Goal: Check status: Check status

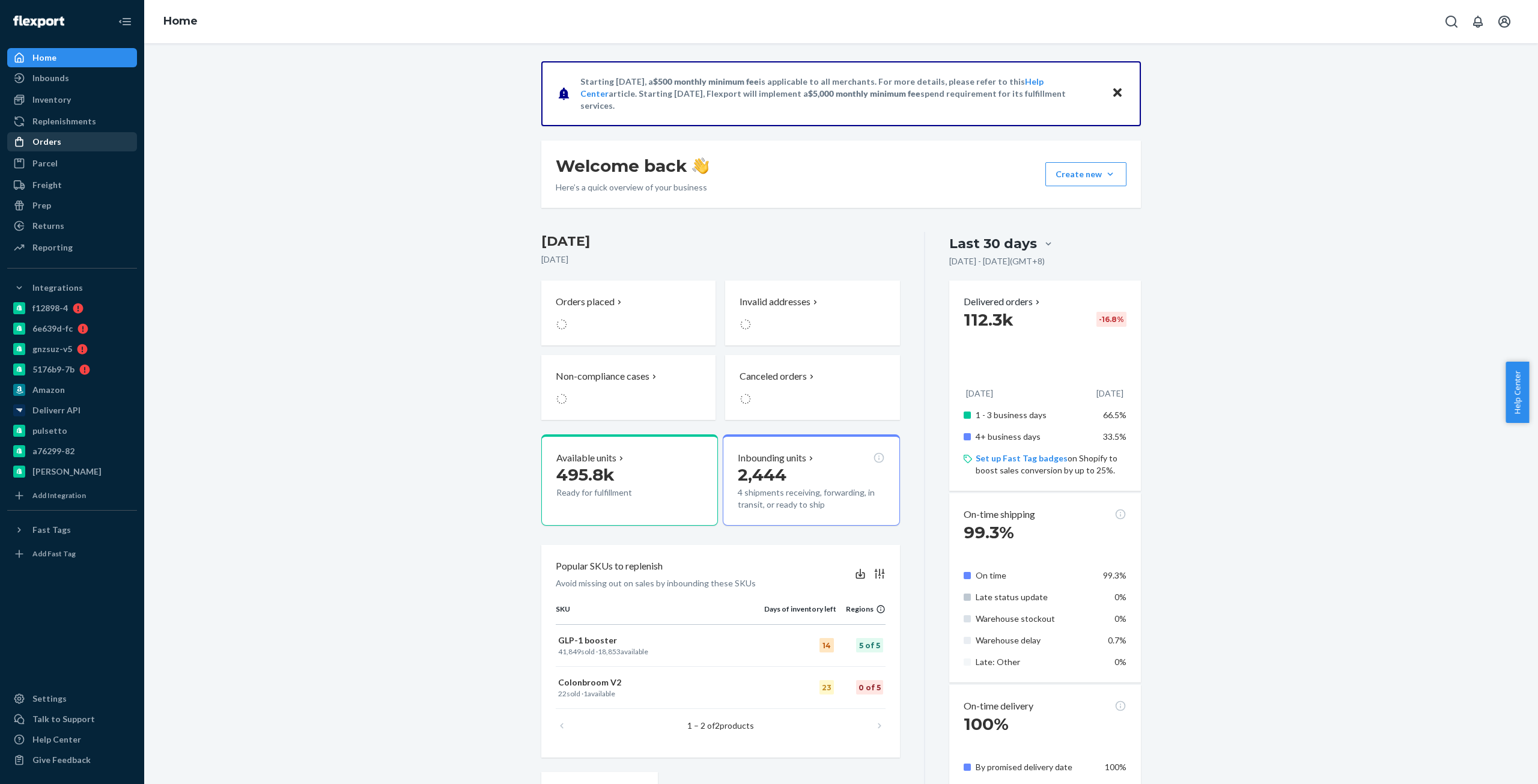
click at [81, 149] on link "Orders" at bounding box center [72, 141] width 130 height 19
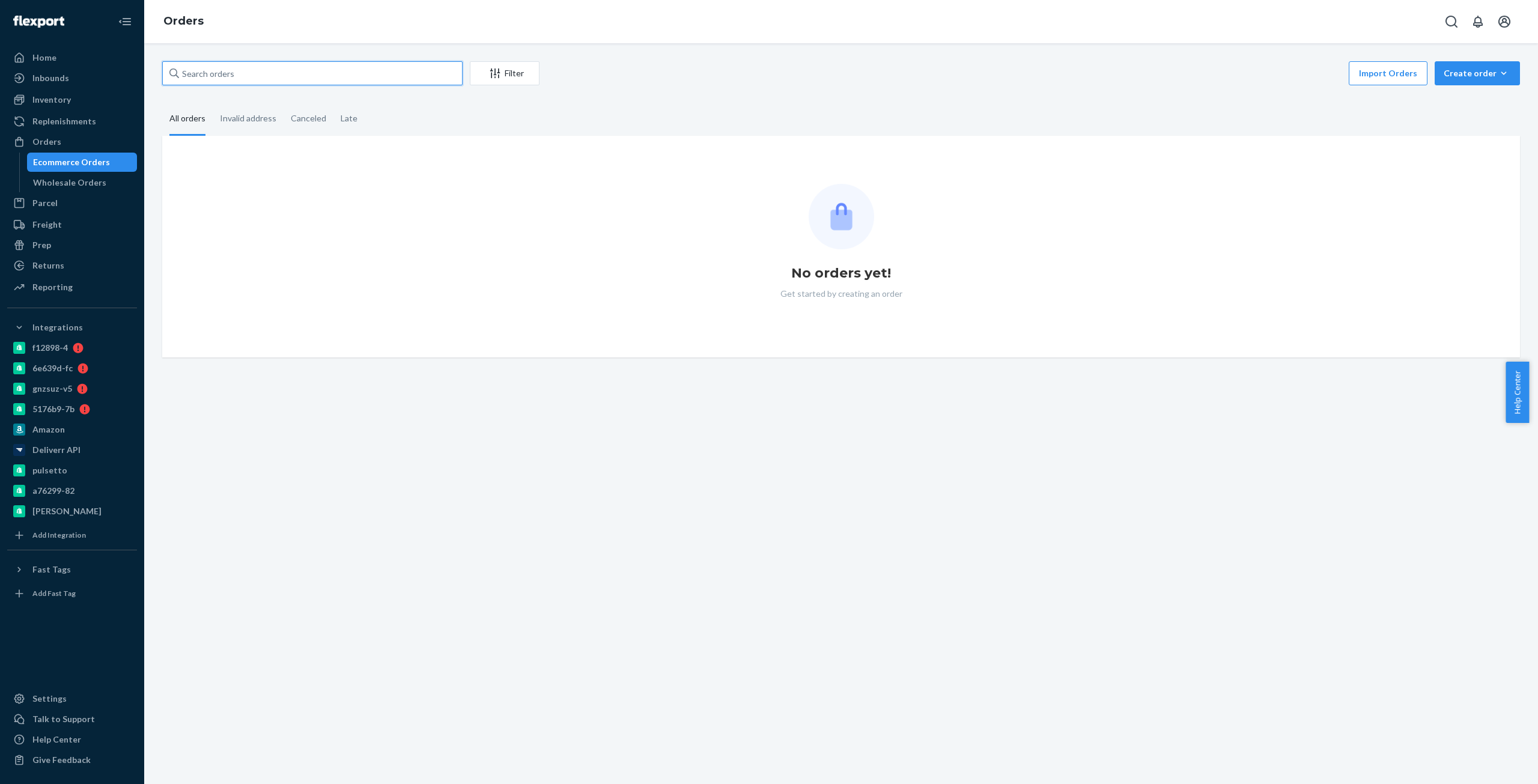
click at [393, 70] on input "text" at bounding box center [313, 73] width 300 height 24
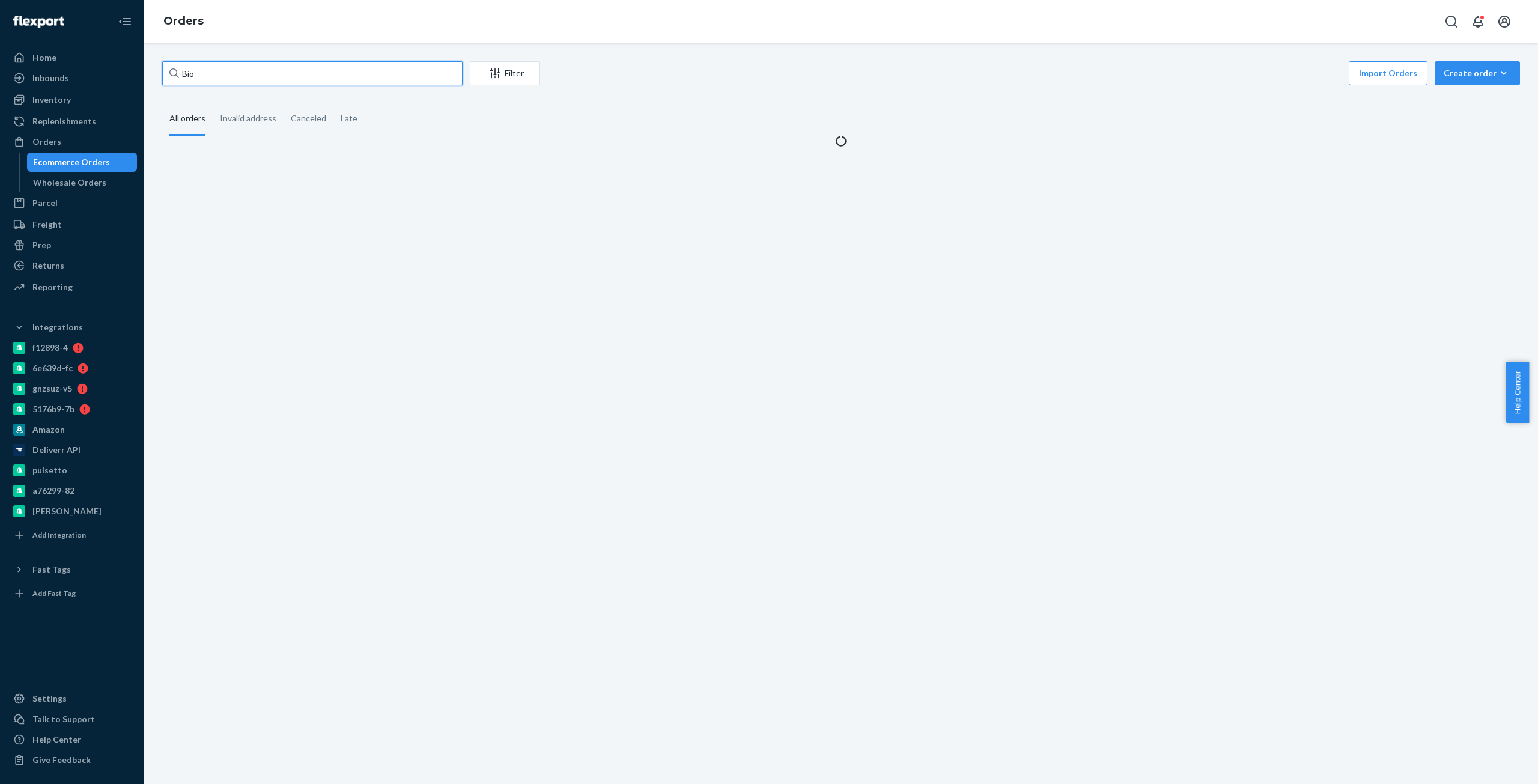
paste input "2739641"
type input "Bio- 2739641"
paste input "Bio- 2739641"
type input "Bio- 2739641"
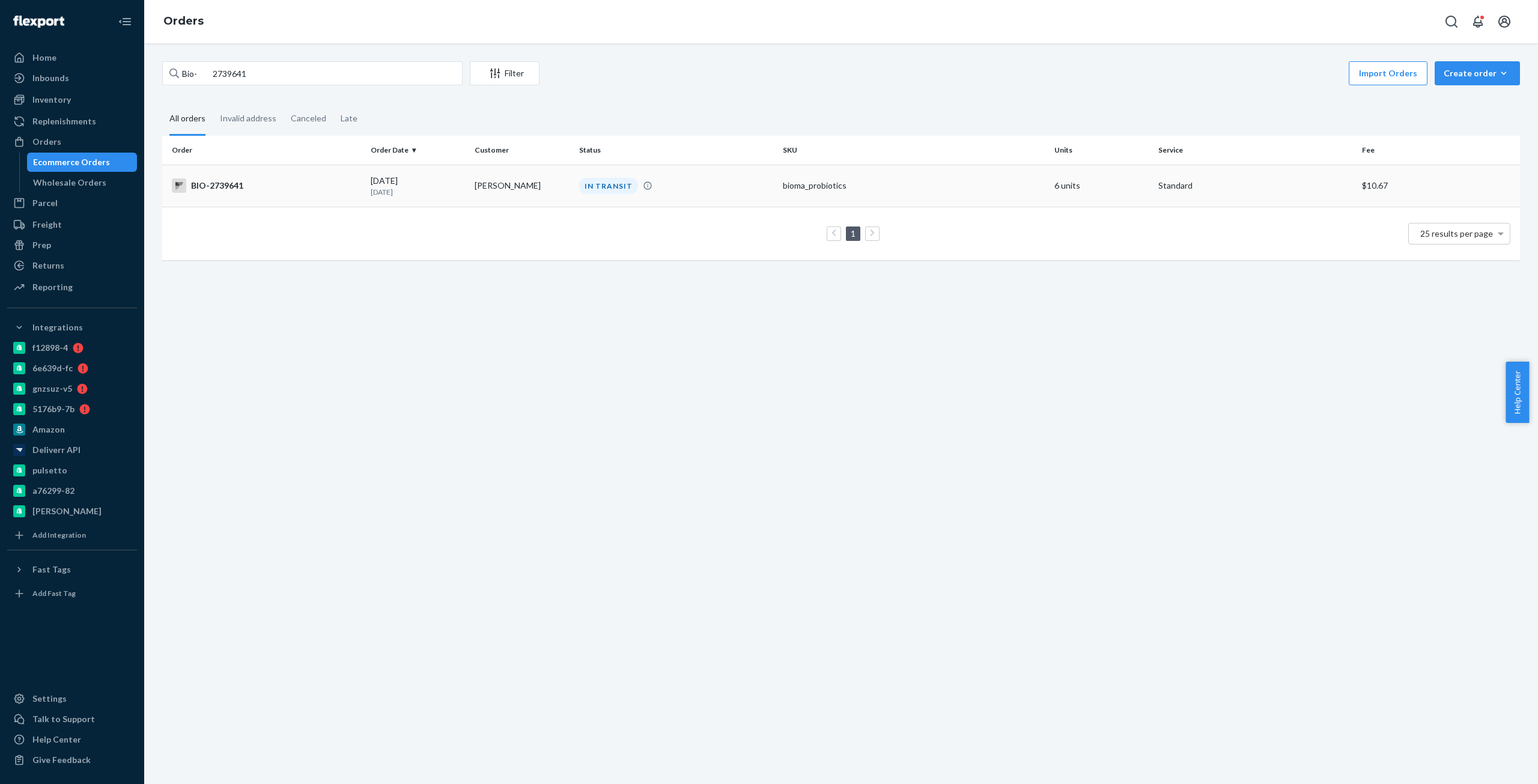
click at [271, 184] on div "BIO-2739641" at bounding box center [266, 186] width 189 height 14
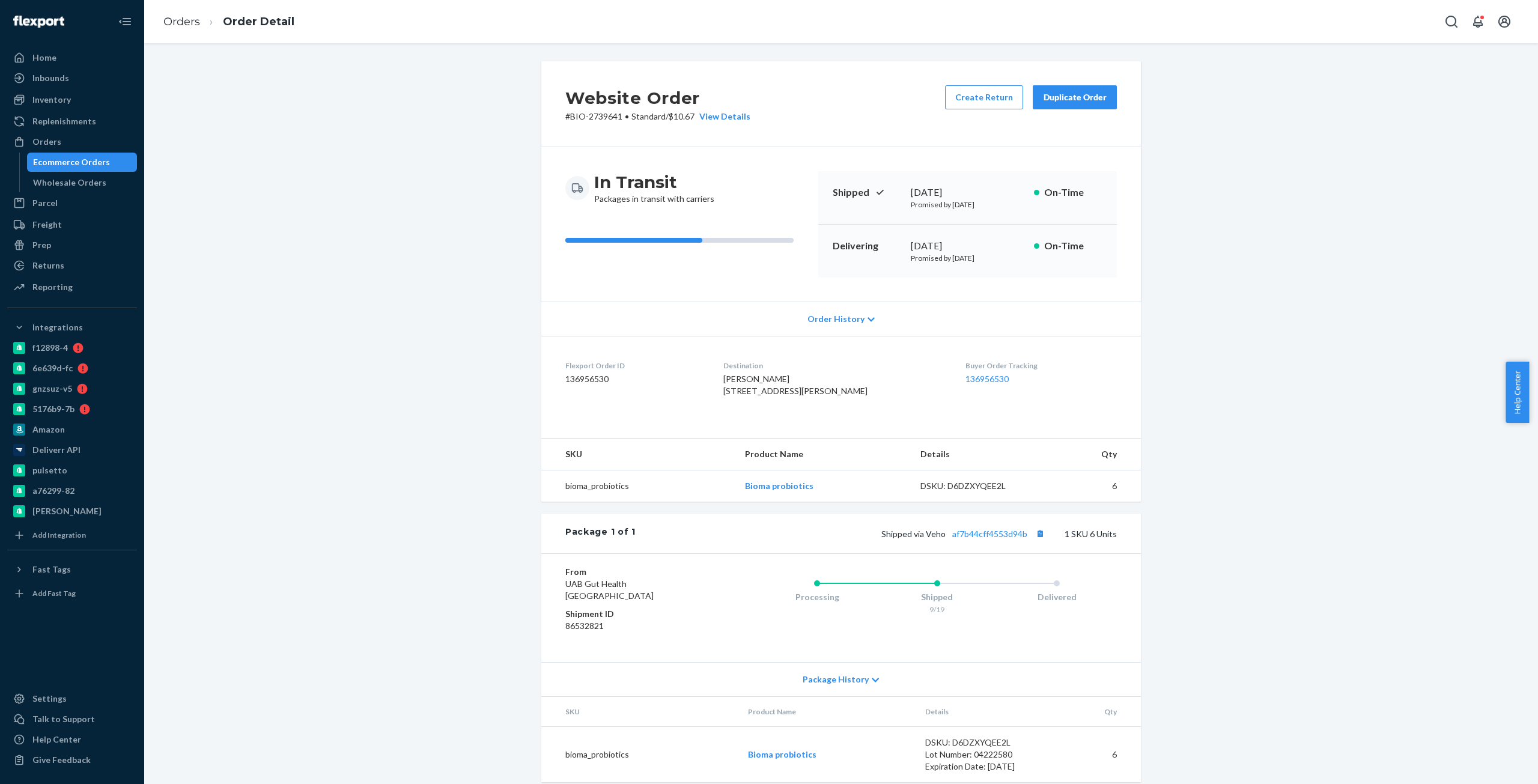
drag, startPoint x: 277, startPoint y: 393, endPoint x: 289, endPoint y: 287, distance: 106.7
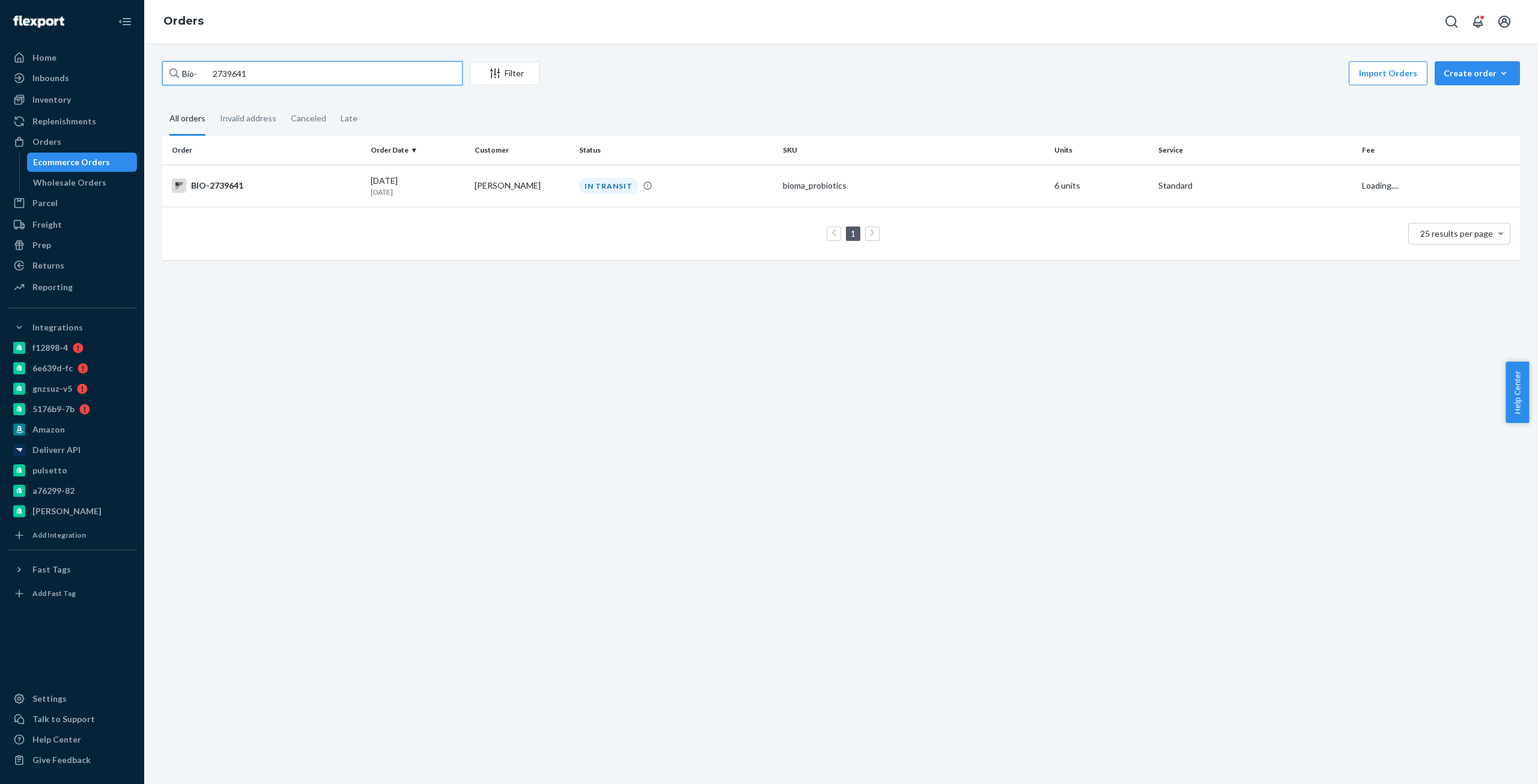
click at [218, 73] on input "Bio- 2739641" at bounding box center [313, 73] width 300 height 24
paste input "2574485"
type input "Bio- 2574485"
click at [240, 180] on div "BIO-2574485" at bounding box center [266, 186] width 189 height 14
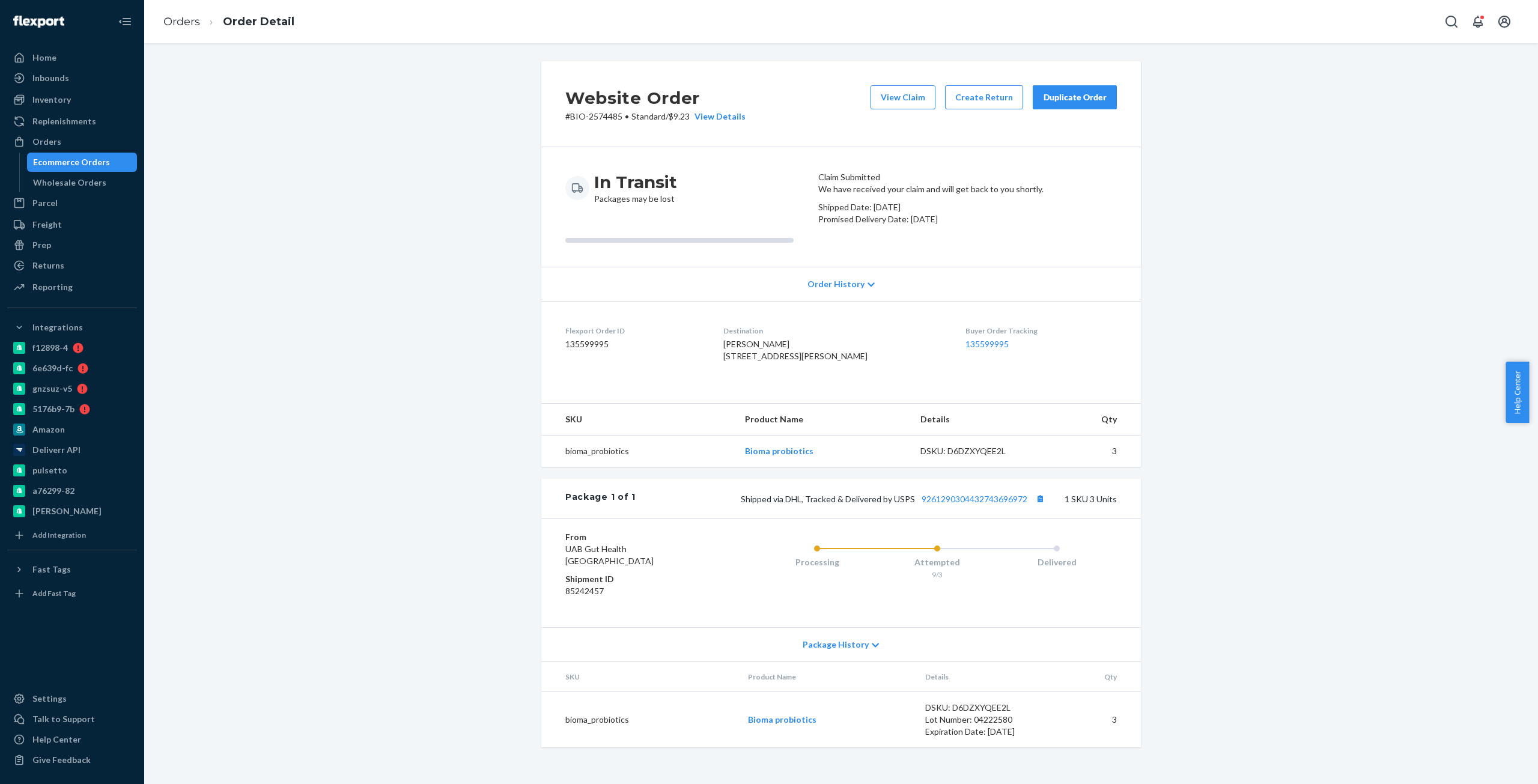
scroll to position [39, 0]
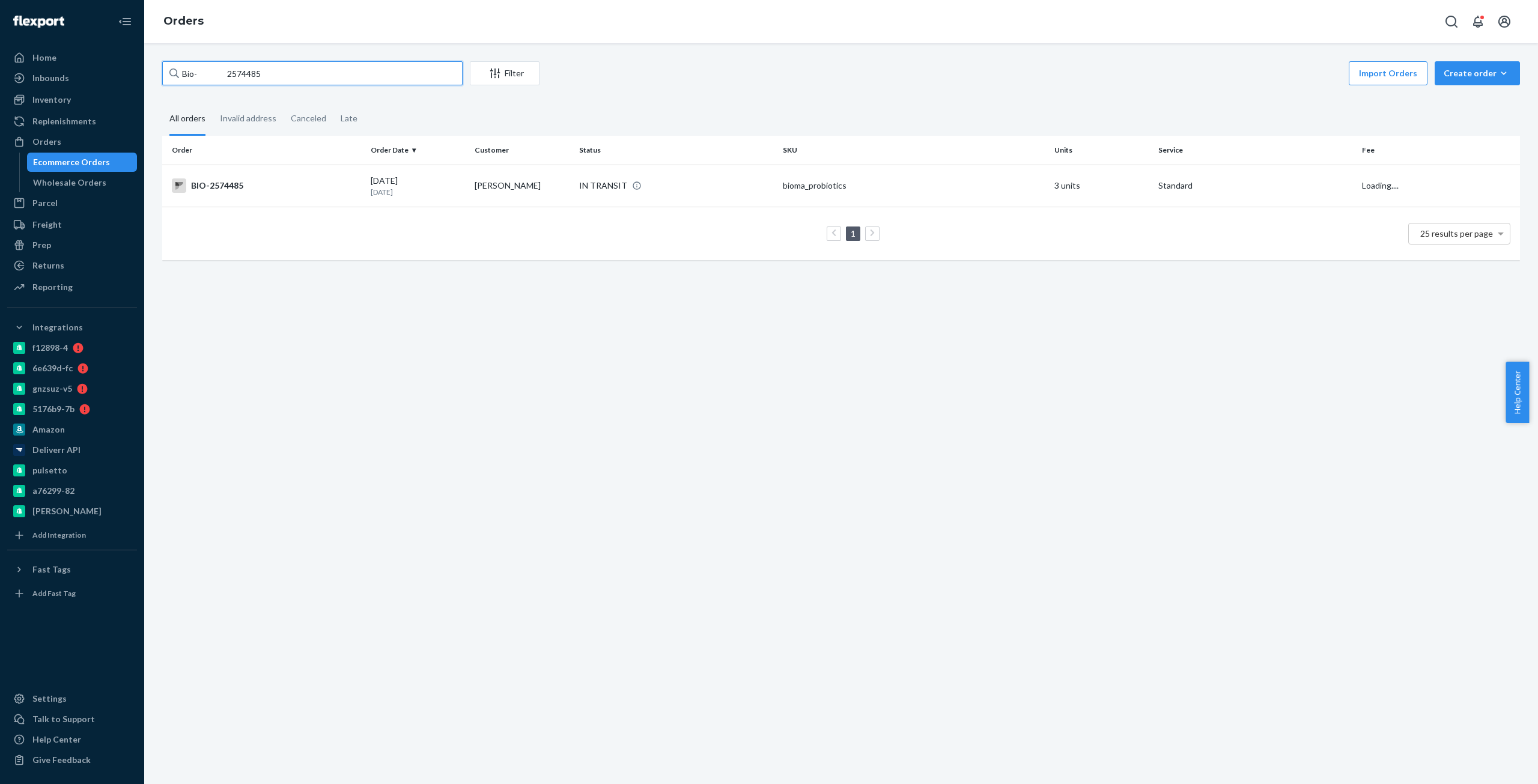
click at [239, 72] on input "Bio- 2574485" at bounding box center [313, 73] width 300 height 24
click at [246, 70] on input "Bio- 2574485" at bounding box center [313, 73] width 300 height 24
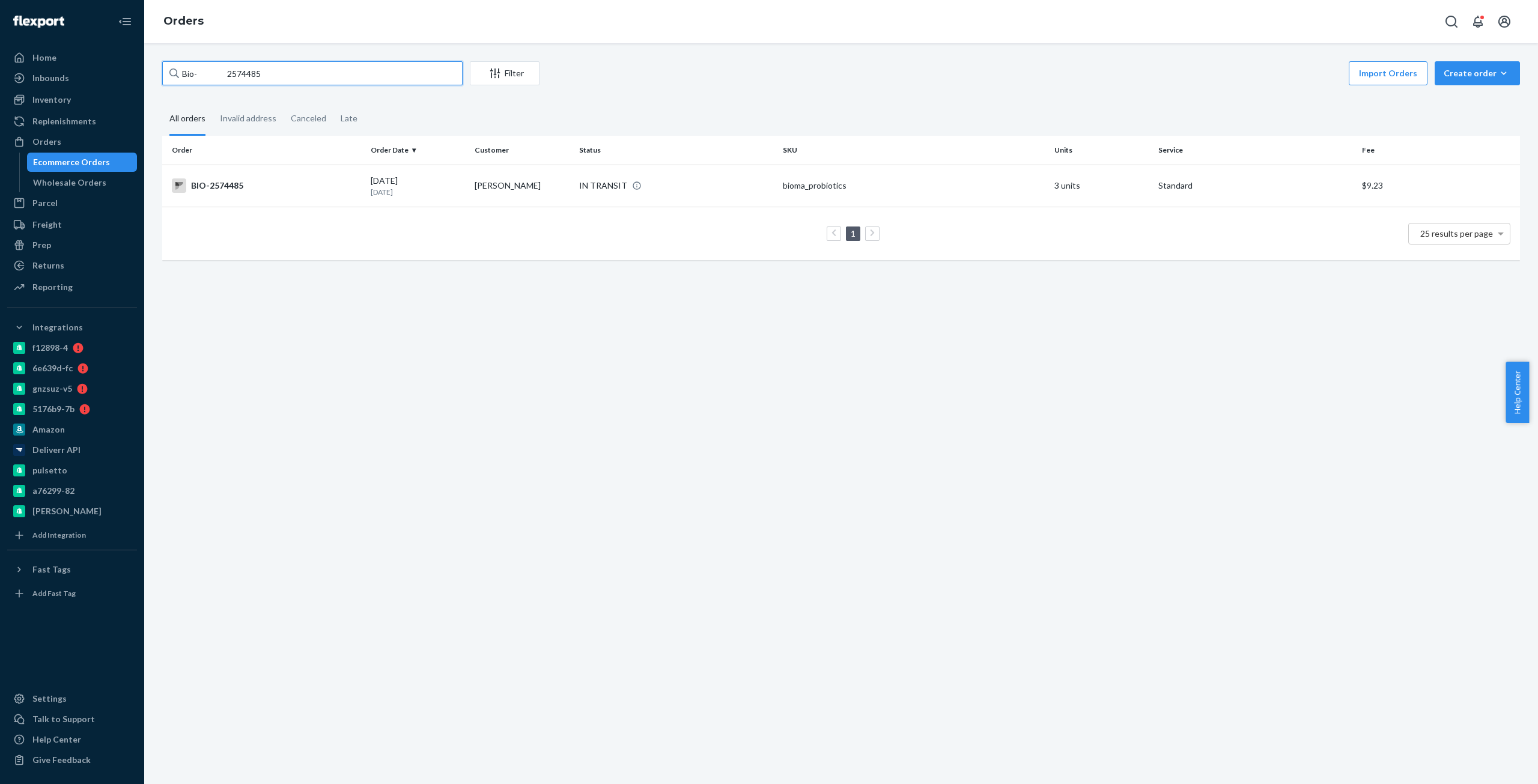
click at [246, 70] on input "Bio- 2574485" at bounding box center [313, 73] width 300 height 24
paste input "9"
type input "Bio- 2574489"
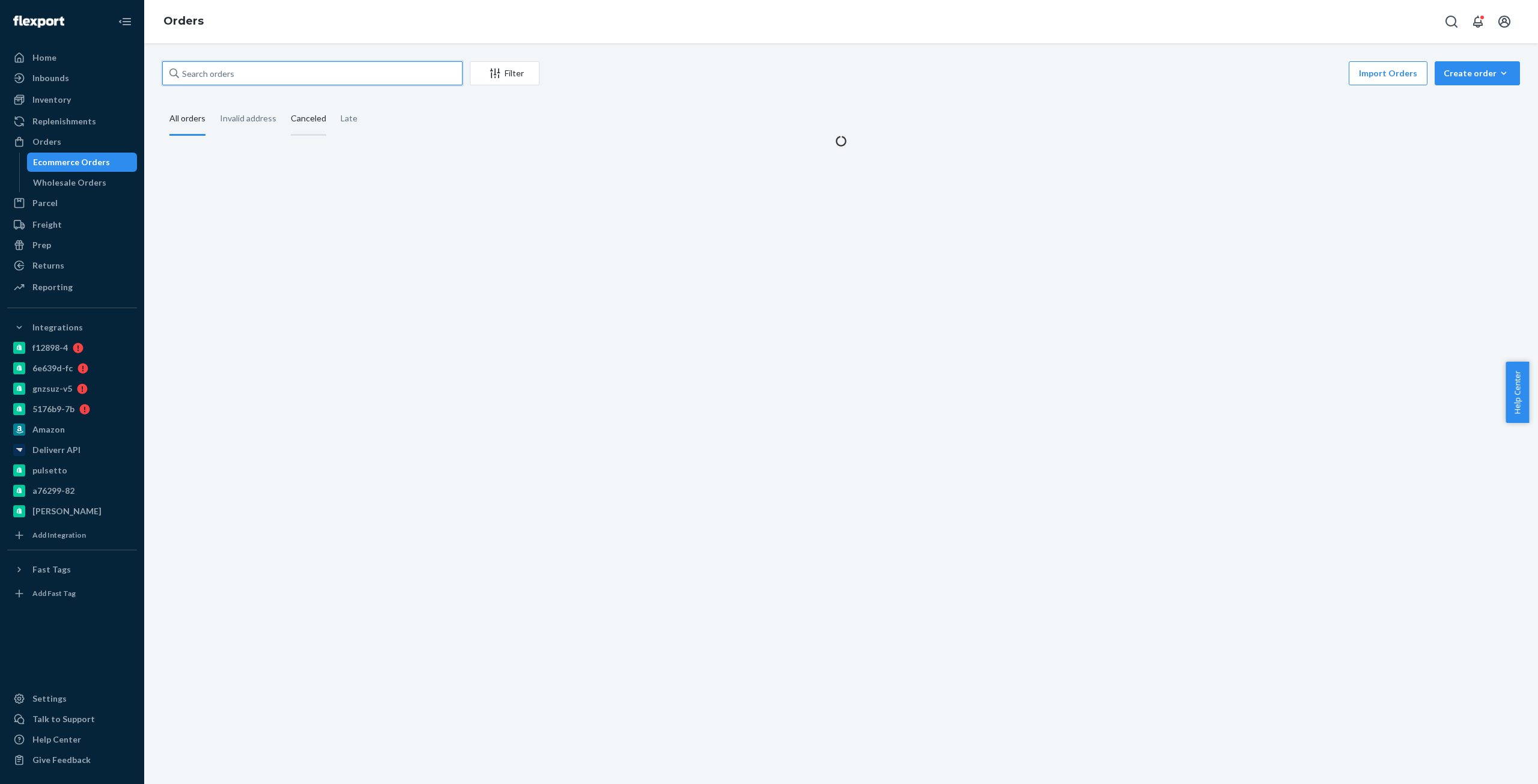
paste input "Bio- 2574489"
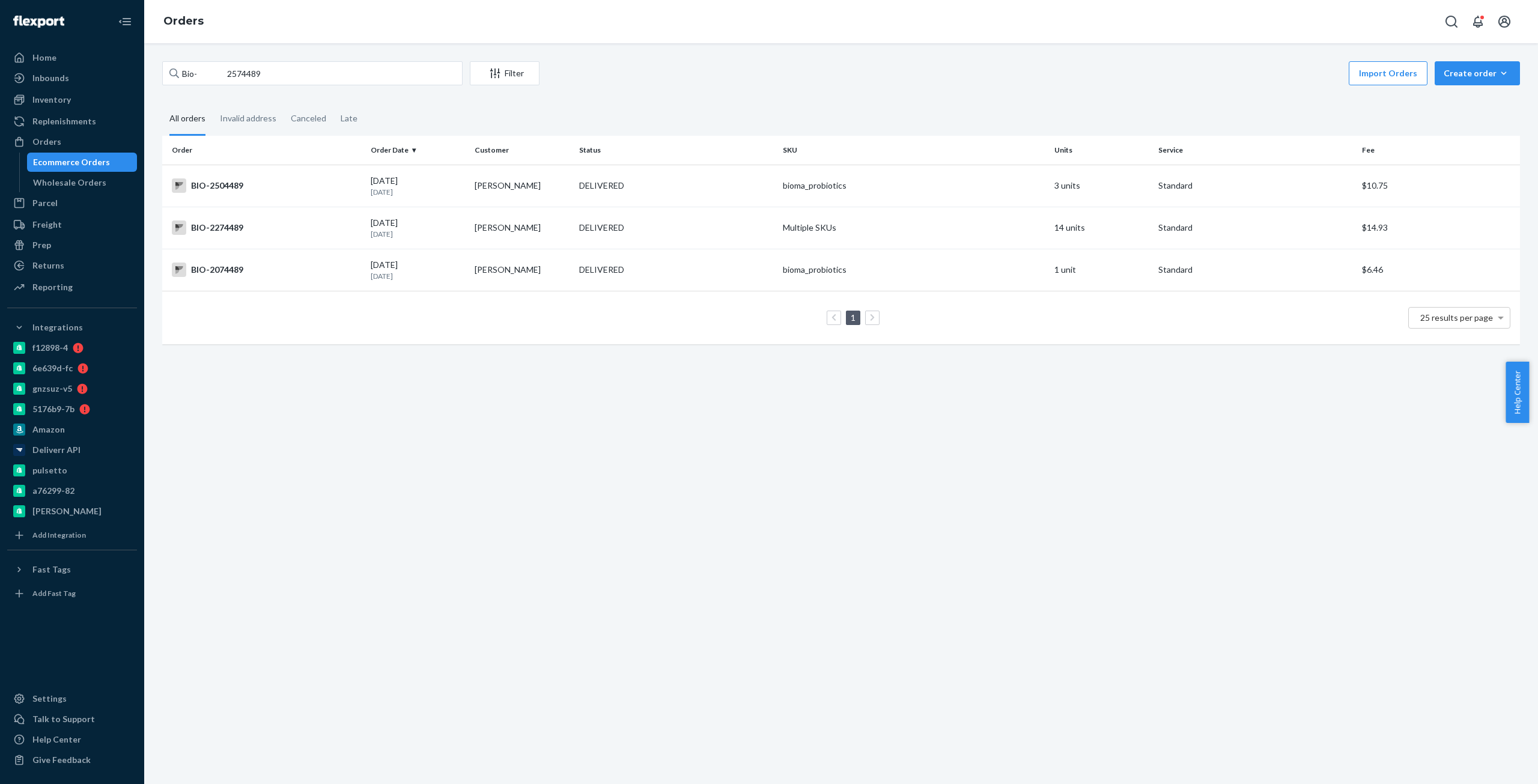
drag, startPoint x: 290, startPoint y: 254, endPoint x: 207, endPoint y: 126, distance: 152.6
click at [238, 70] on input "Bio- 2574489" at bounding box center [313, 73] width 300 height 24
click at [238, 70] on input "Bio- 2574489" at bounding box center [313, 73] width 300 height 24
paste input "2574485"
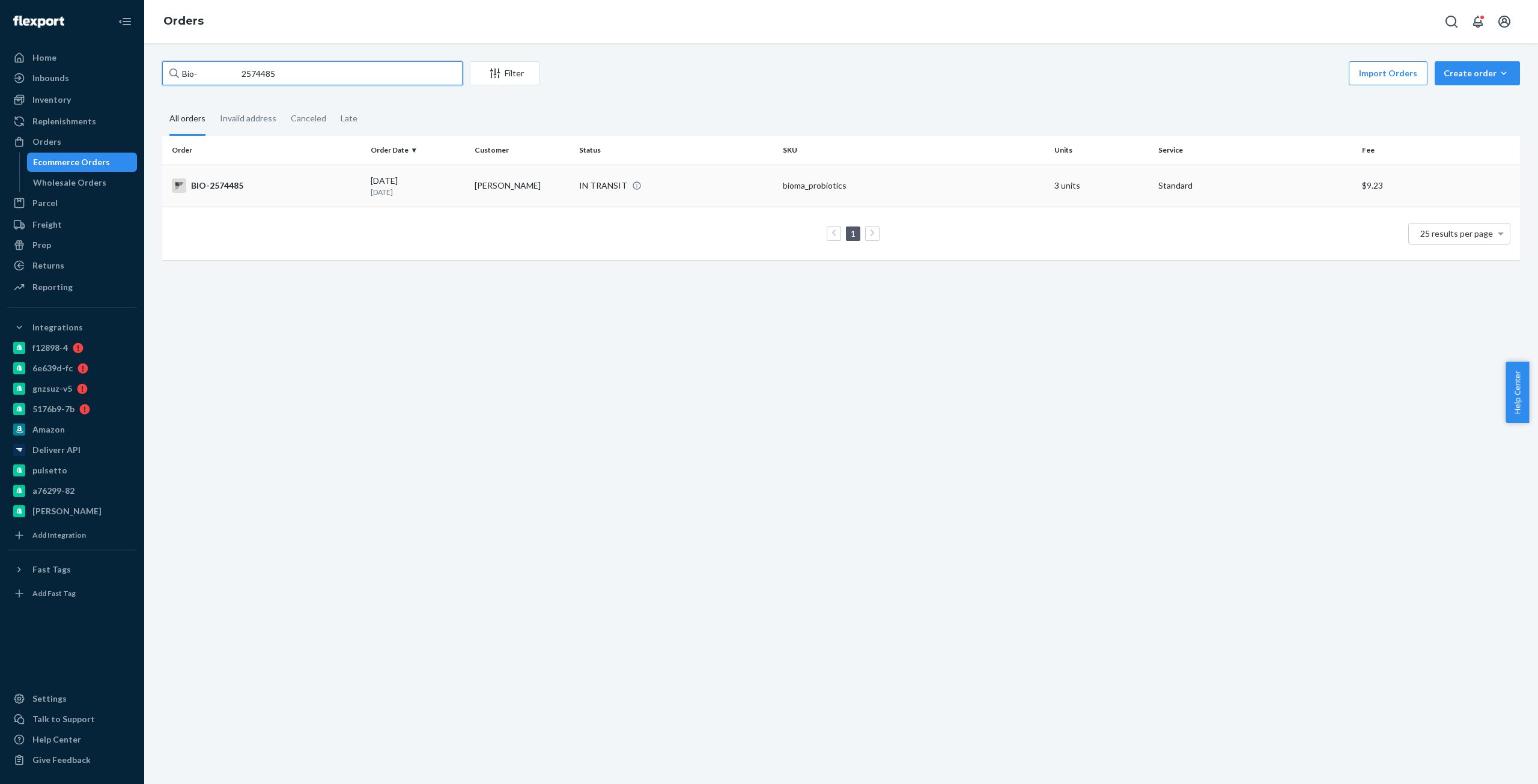
type input "Bio- 2574485"
click at [242, 180] on div "BIO-2574485" at bounding box center [266, 186] width 189 height 14
click at [253, 72] on input "Bio- 2574485" at bounding box center [313, 73] width 300 height 24
paste input "647288"
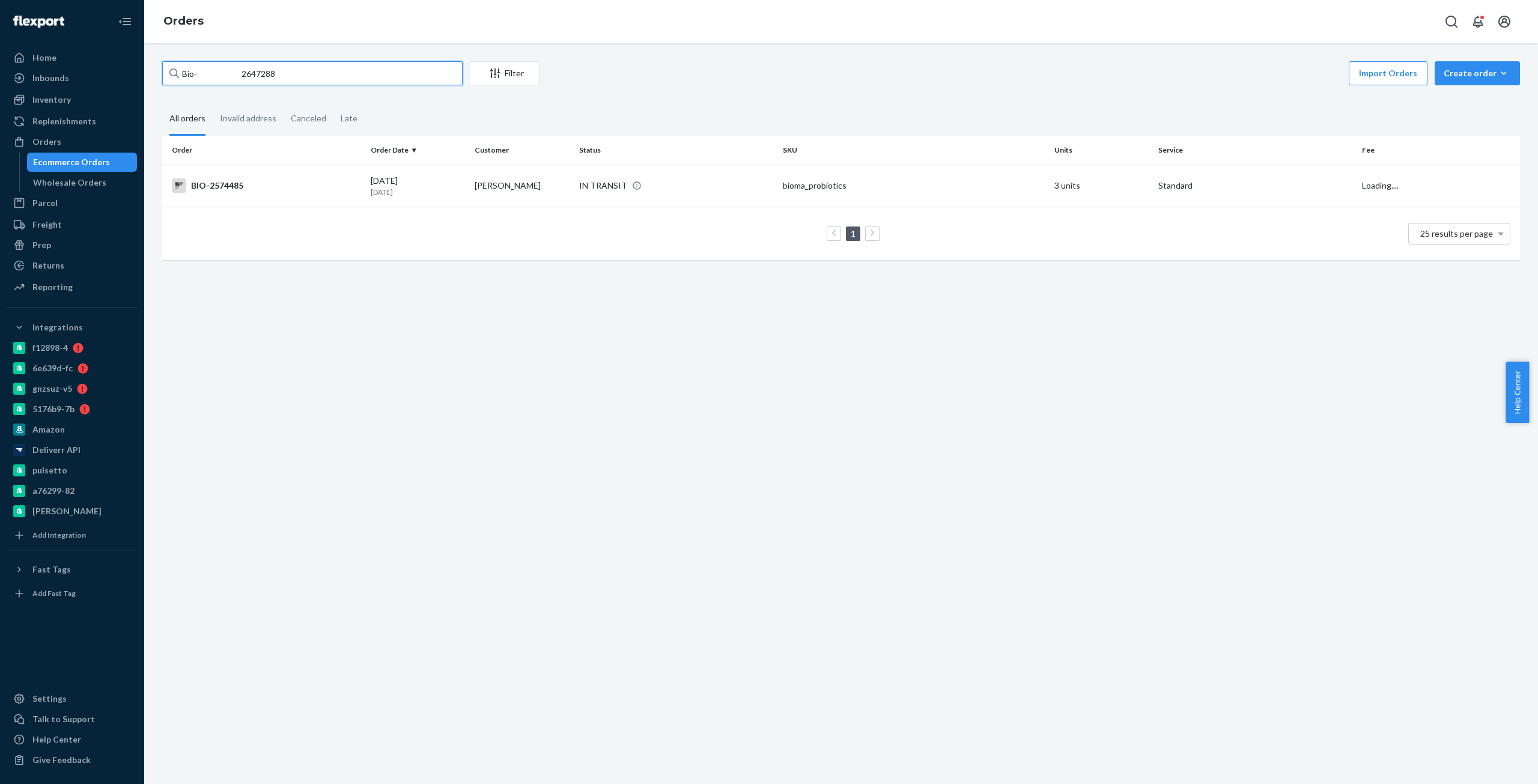
type input "Bio- 2647288"
click at [243, 190] on div "BIO-2647288" at bounding box center [266, 186] width 189 height 14
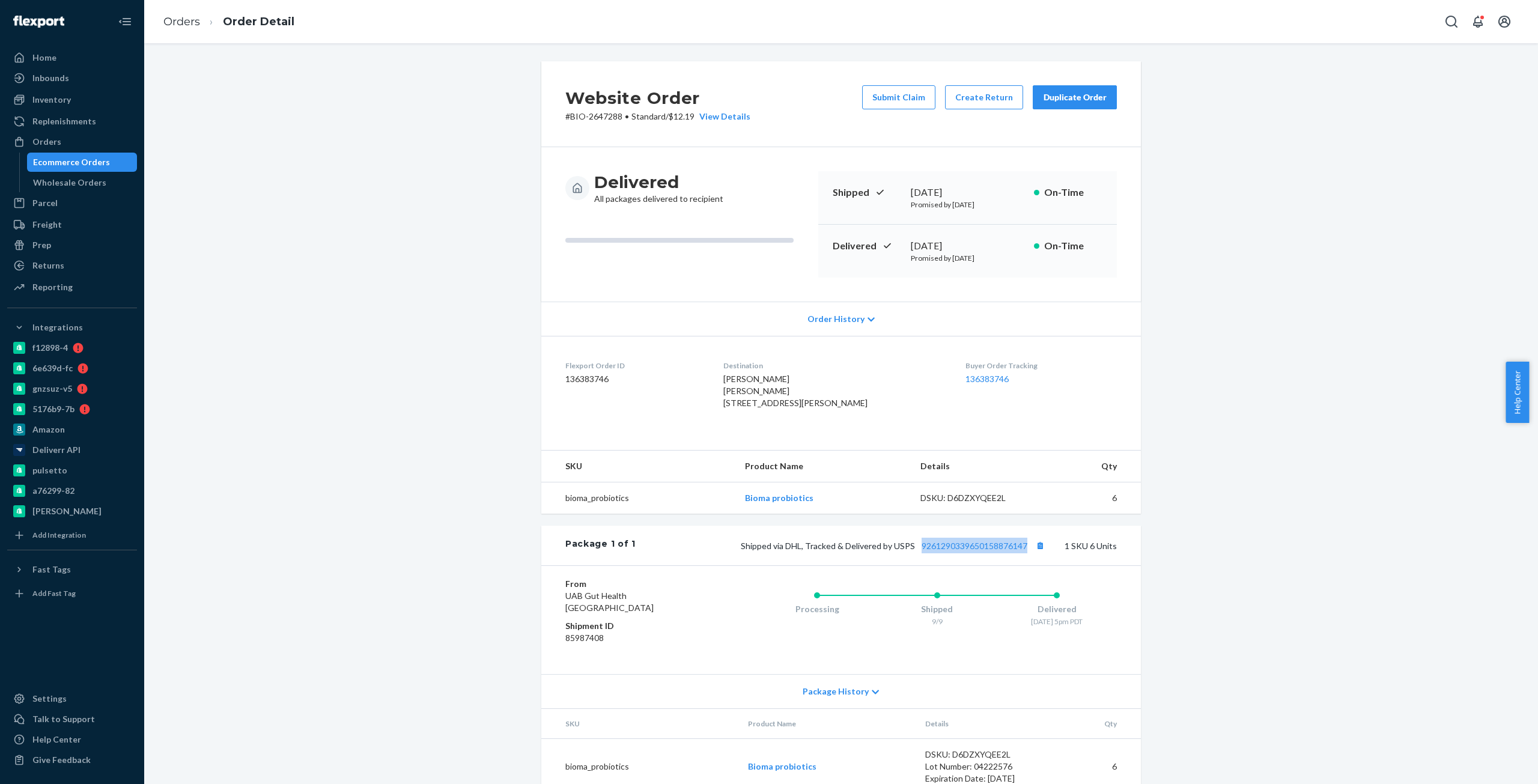
copy link "9261290339650158876147"
drag, startPoint x: 1027, startPoint y: 566, endPoint x: 233, endPoint y: 269, distance: 847.7
click at [233, 269] on div "Website Order # BIO-2647288 • Standard / $12.19 View Details Submit Claim Creat…" at bounding box center [841, 435] width 1376 height 747
drag, startPoint x: 296, startPoint y: 292, endPoint x: 289, endPoint y: 285, distance: 9.9
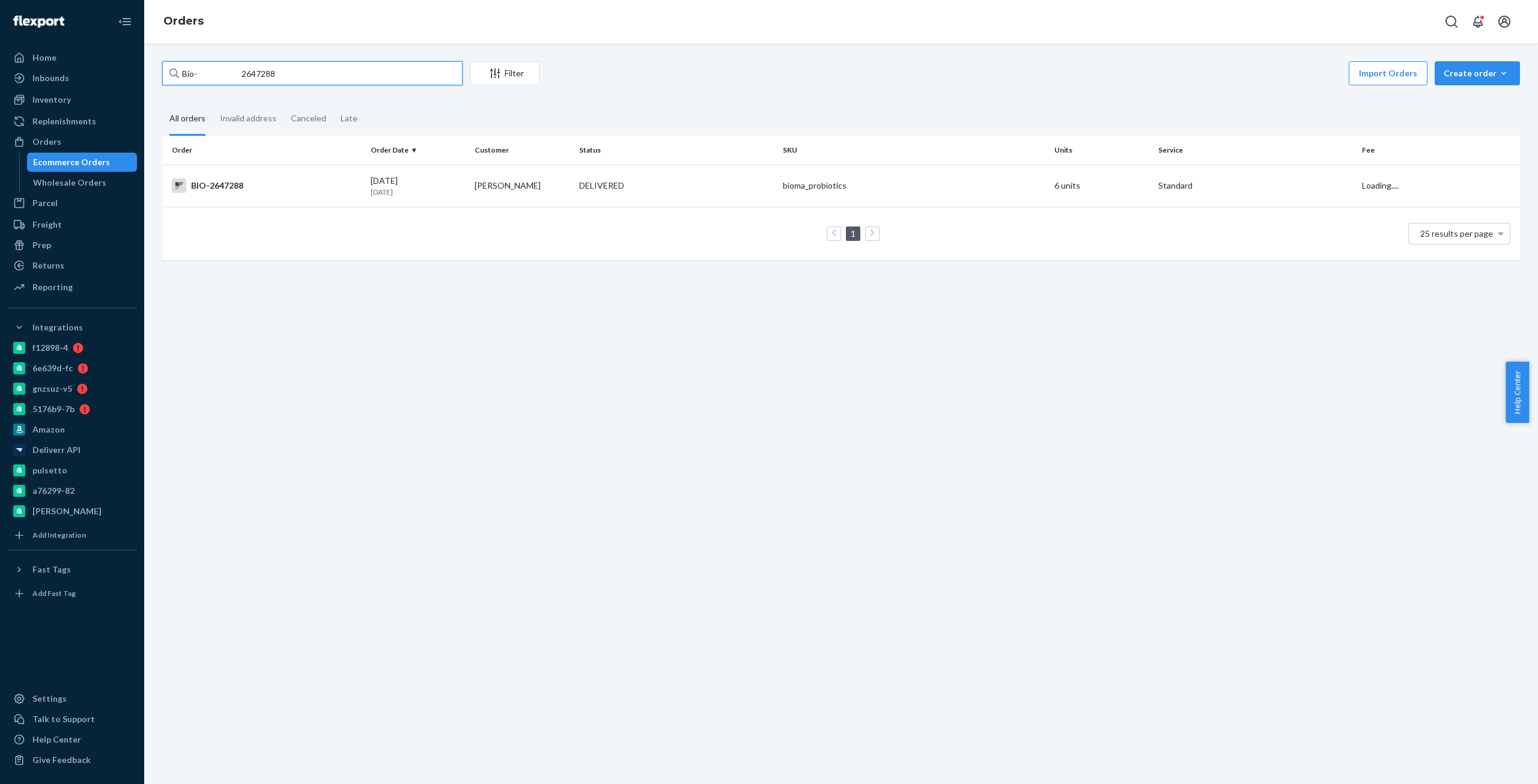
click at [258, 73] on input "Bio- 2647288" at bounding box center [313, 73] width 300 height 24
paste input "467166"
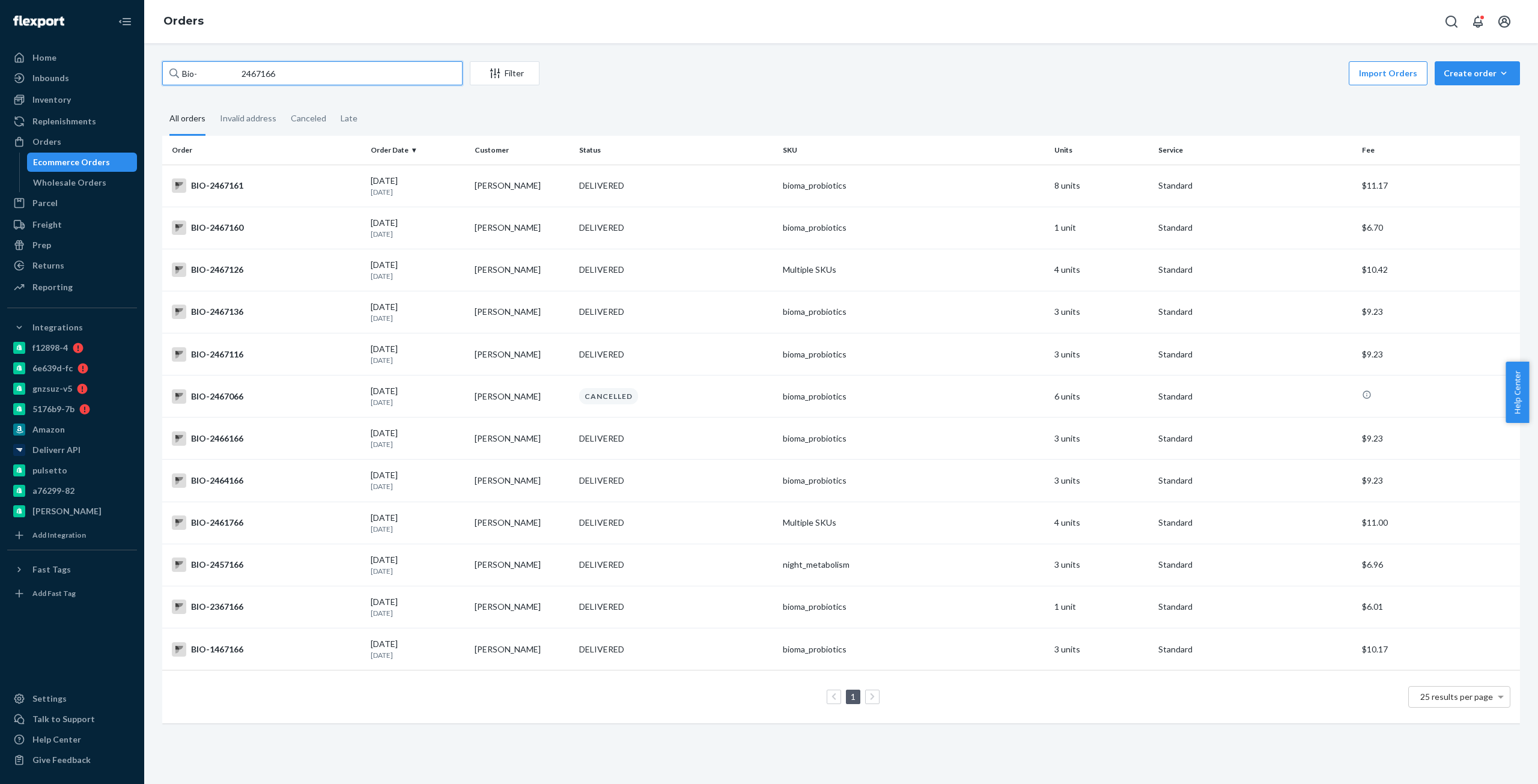
drag, startPoint x: 235, startPoint y: 74, endPoint x: 210, endPoint y: 64, distance: 26.9
click at [200, 66] on input "Bio- 2467166" at bounding box center [313, 73] width 300 height 24
type input "Bio-2467166"
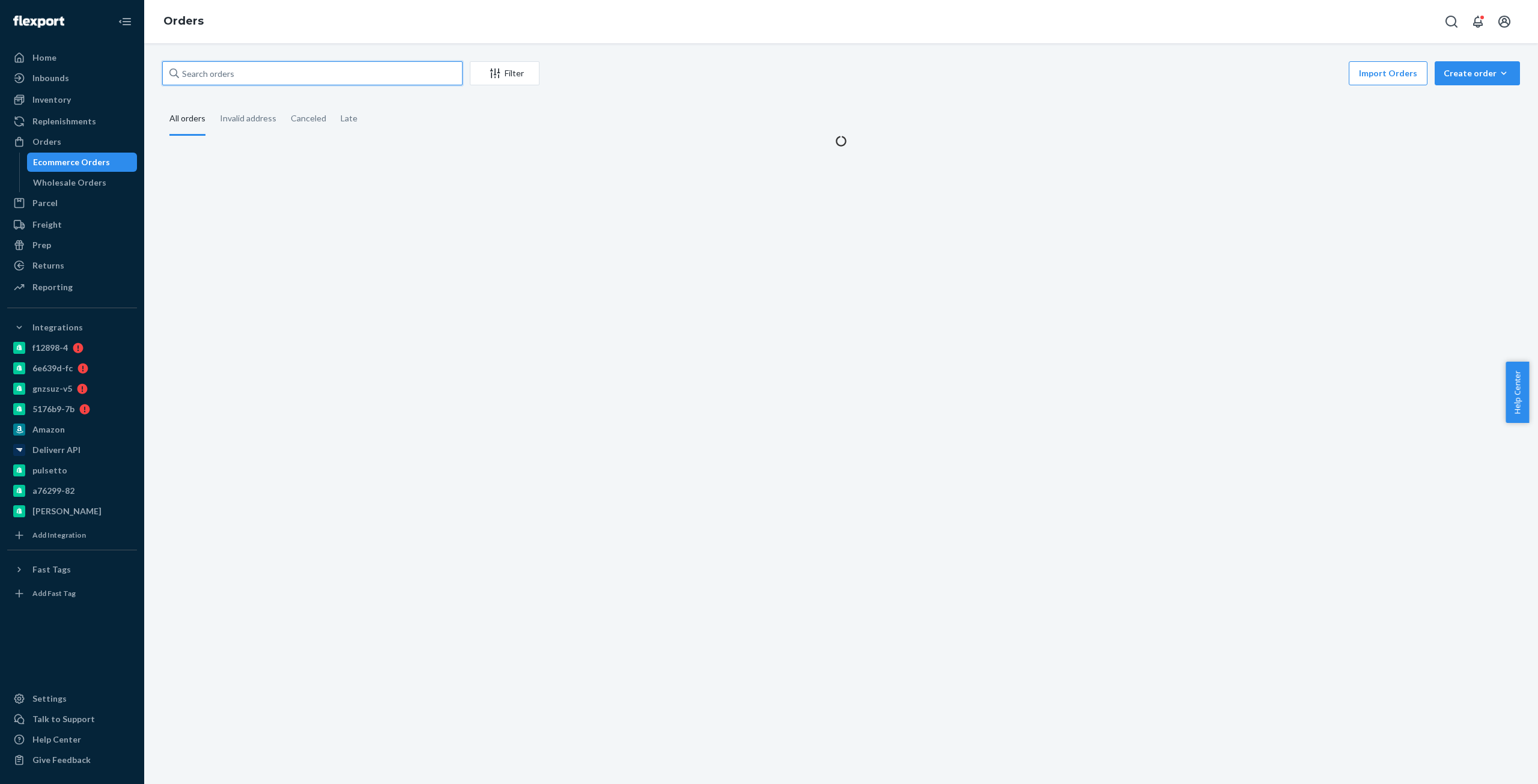
paste input "Bio-2467166"
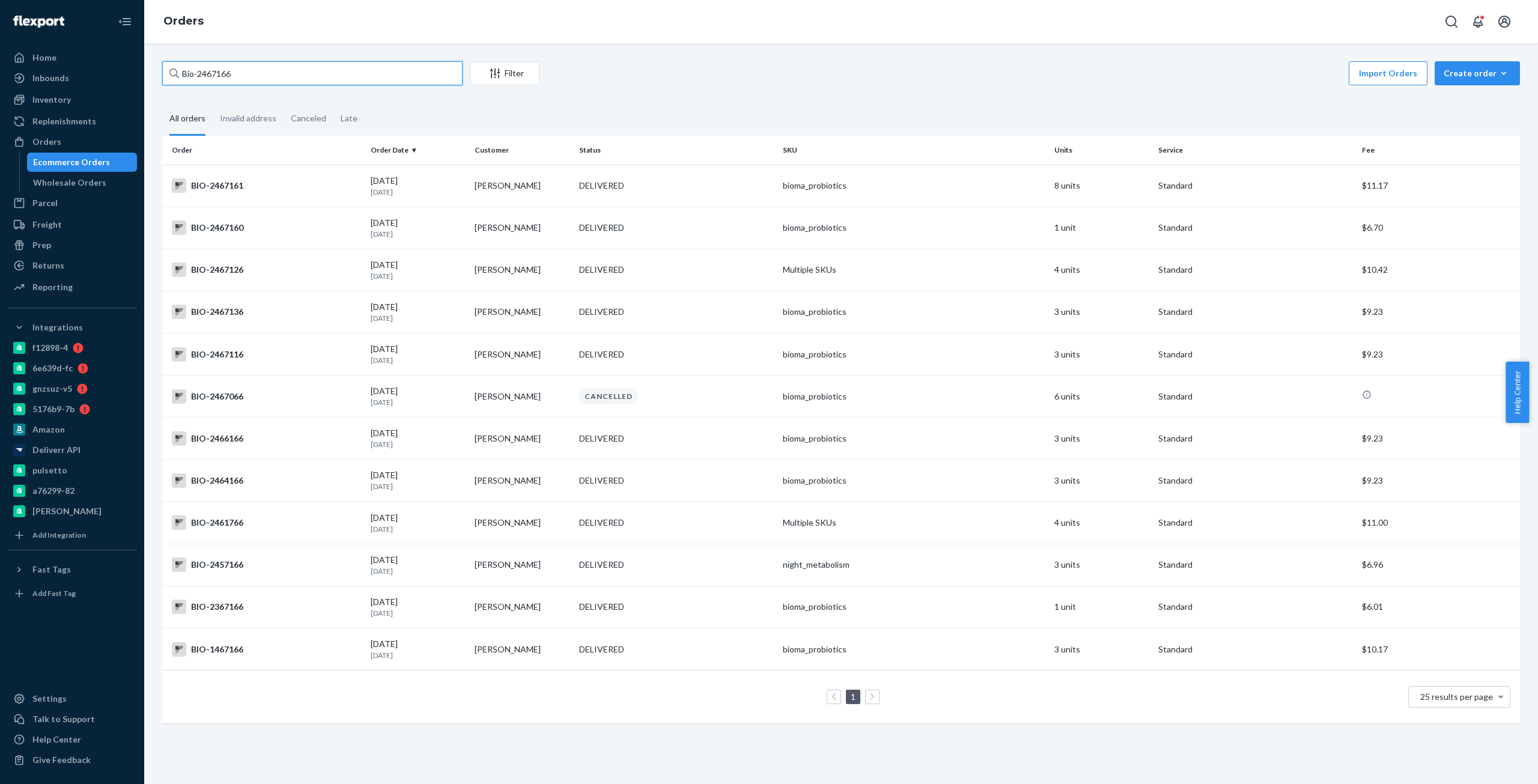
click at [219, 74] on input "Bio-2467166" at bounding box center [313, 73] width 300 height 24
paste input "77"
click at [219, 74] on input "Bio-2467166" at bounding box center [313, 73] width 300 height 24
type input "Bio-2467177"
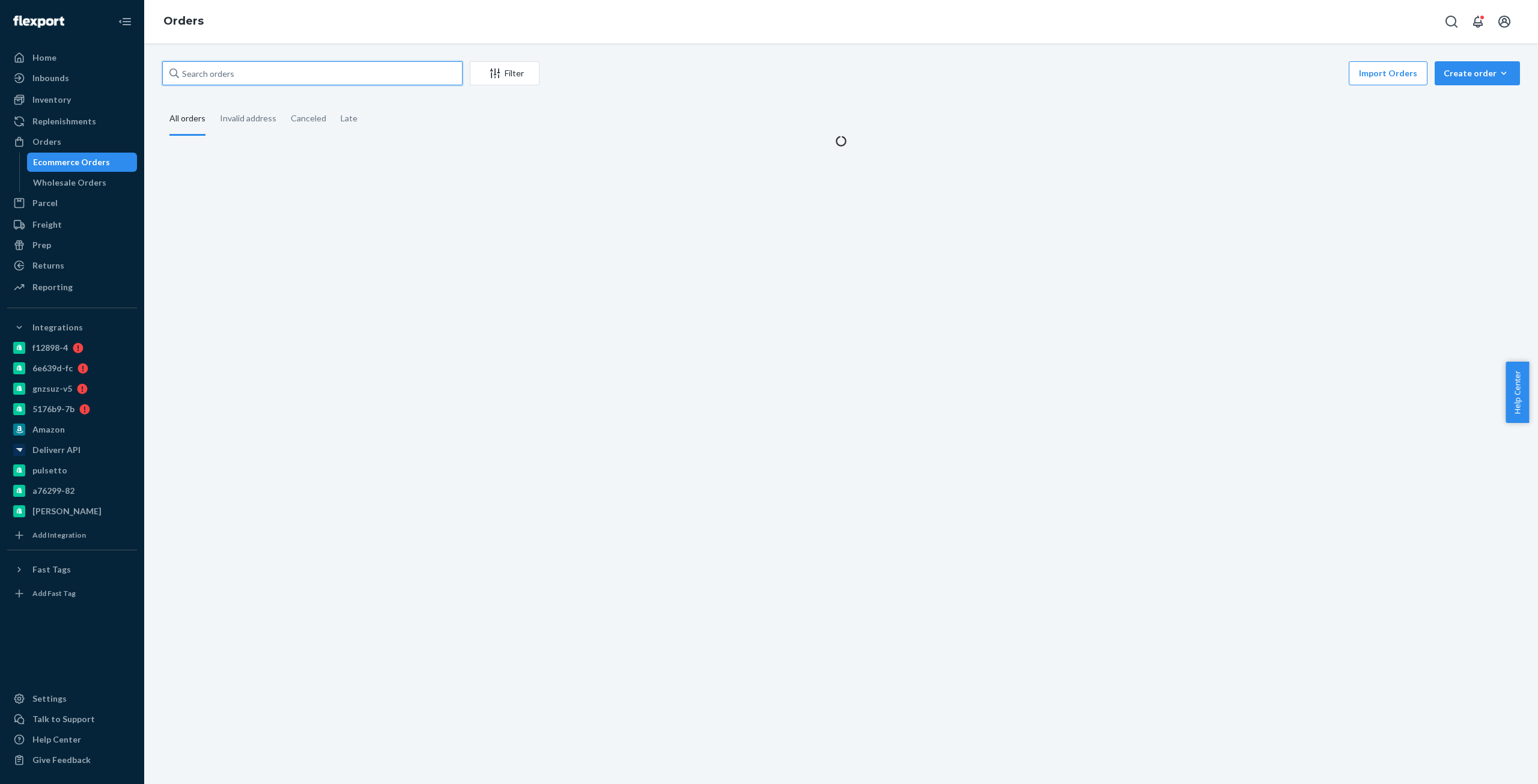
paste input "Bio-2467177"
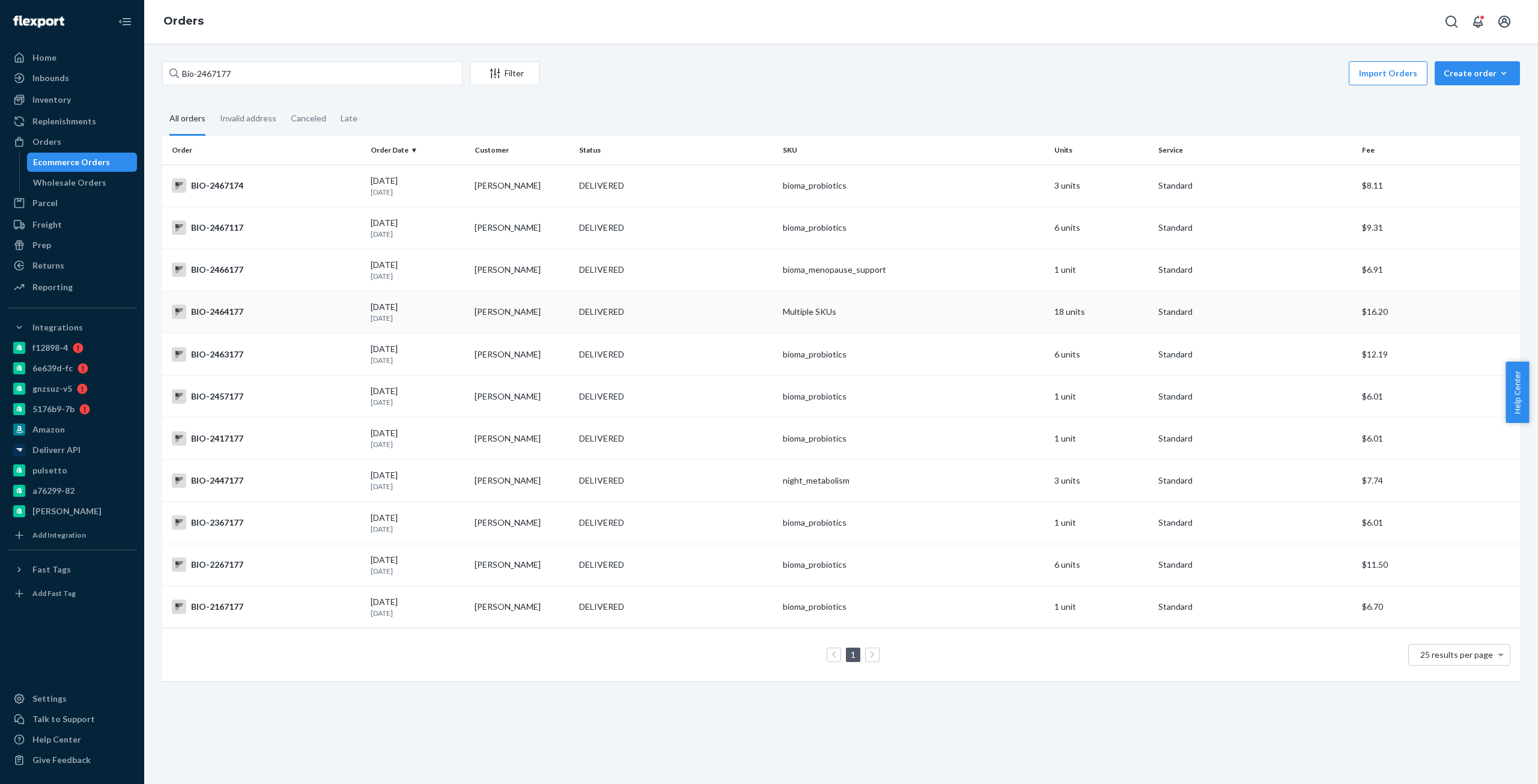
drag, startPoint x: 225, startPoint y: 343, endPoint x: 195, endPoint y: 302, distance: 50.8
click at [212, 79] on input "Bio-2467177" at bounding box center [313, 73] width 300 height 24
paste input "193599"
click at [212, 79] on input "Bio-2467177" at bounding box center [313, 73] width 300 height 24
type input "Bio- 1935997"
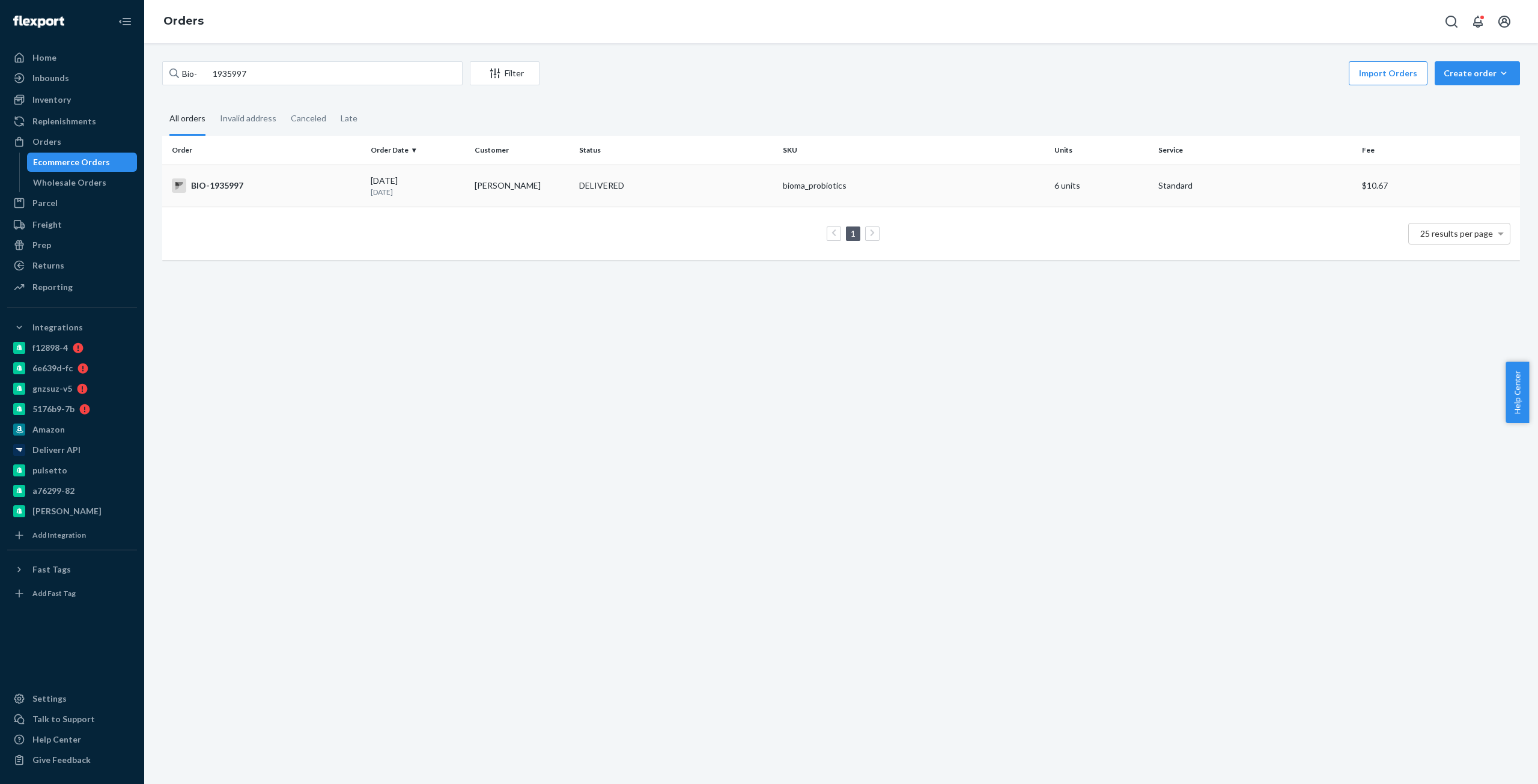
click at [244, 175] on td "BIO-1935997" at bounding box center [264, 186] width 204 height 42
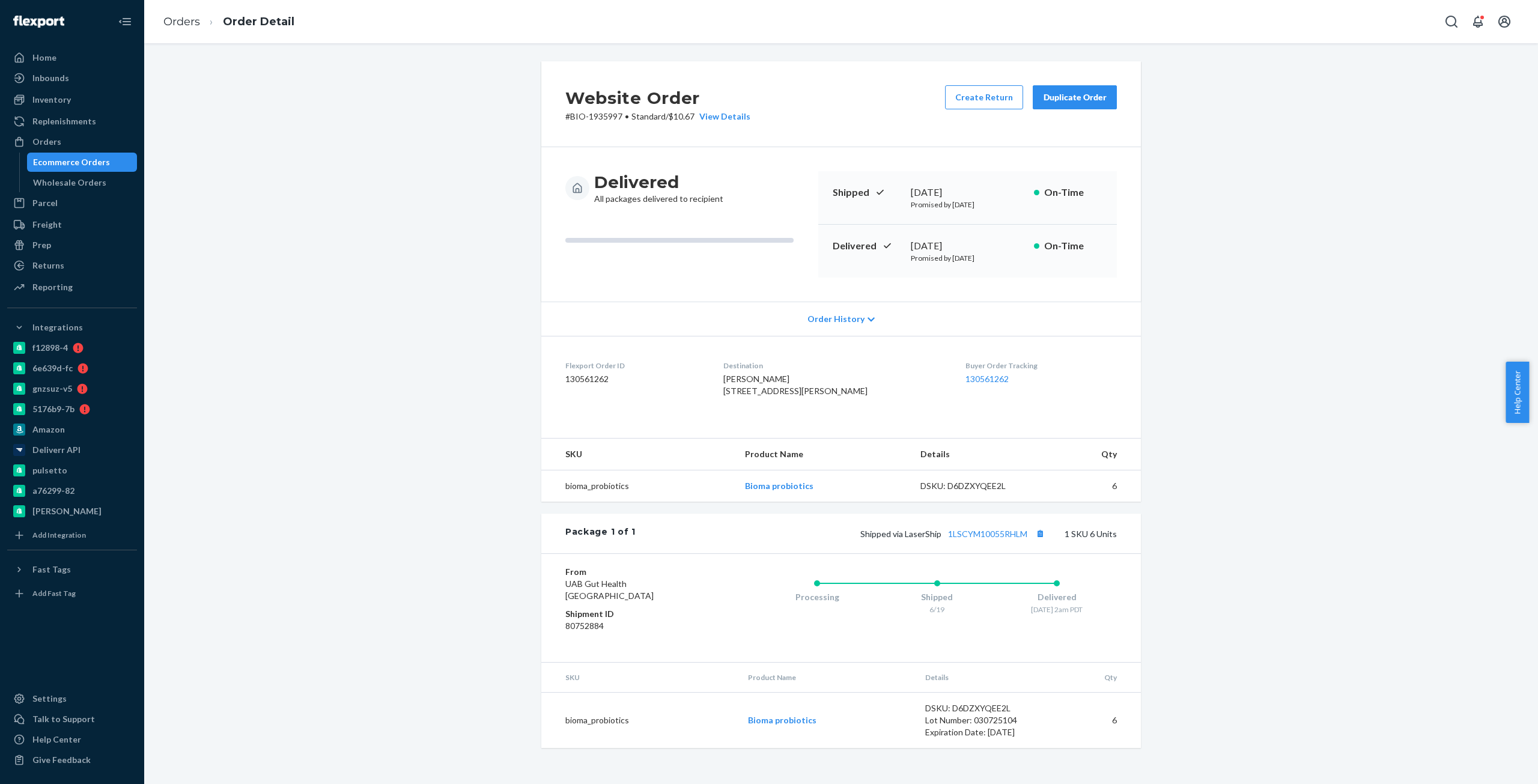
click at [951, 240] on div "[DATE]" at bounding box center [968, 245] width 113 height 14
click at [911, 253] on p "Promised by [DATE]" at bounding box center [968, 258] width 113 height 10
click at [911, 245] on div "[DATE]" at bounding box center [968, 245] width 113 height 14
copy div "[DATE]"
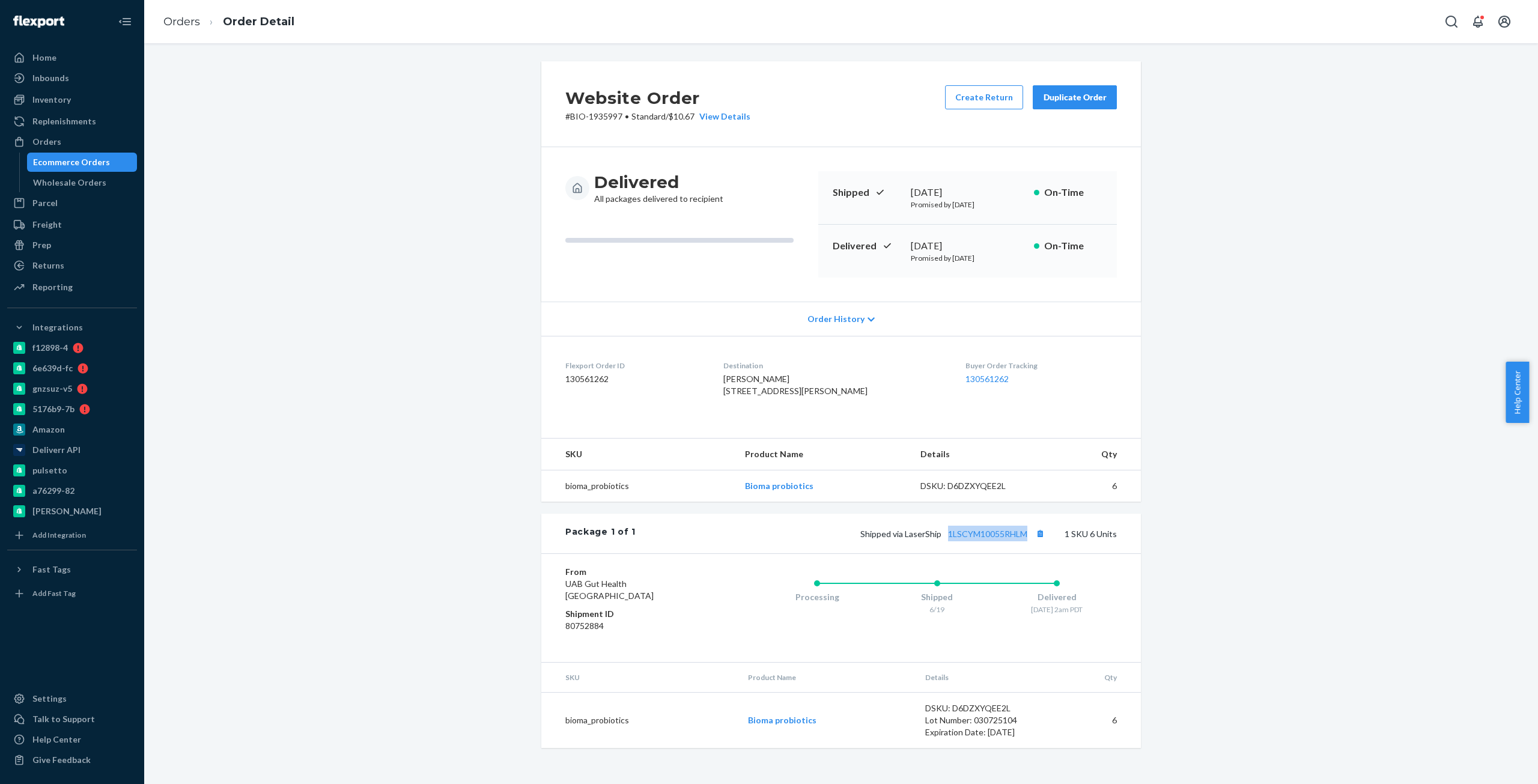
copy link "1LSCYM10055RHLM"
